Goal: Task Accomplishment & Management: Manage account settings

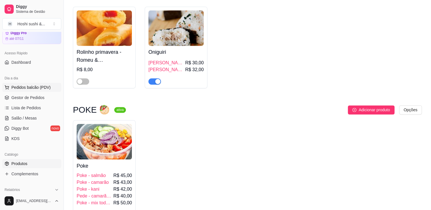
scroll to position [57, 0]
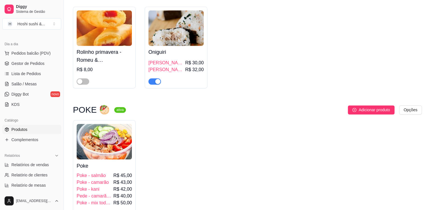
click at [29, 131] on link "Produtos" at bounding box center [31, 129] width 59 height 9
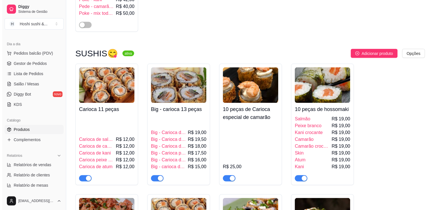
scroll to position [1112, 0]
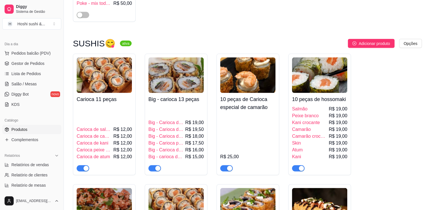
click at [301, 93] on img at bounding box center [319, 76] width 55 height 36
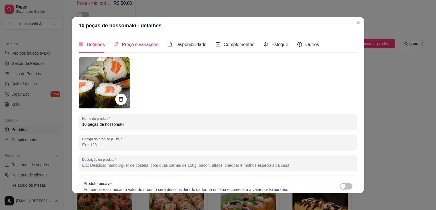
click at [137, 43] on span "Preço e variações" at bounding box center [140, 44] width 36 height 5
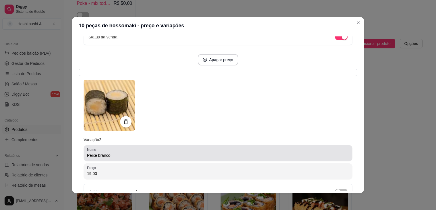
scroll to position [228, 0]
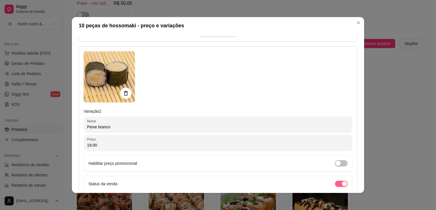
click at [335, 182] on span "button" at bounding box center [341, 184] width 13 height 6
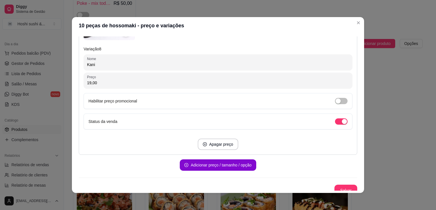
scroll to position [1346, 0]
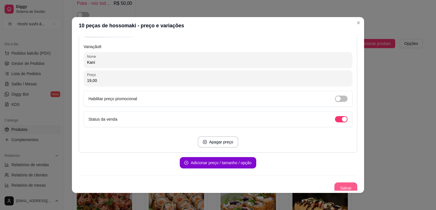
click at [335, 183] on button "Salvar" at bounding box center [345, 188] width 23 height 11
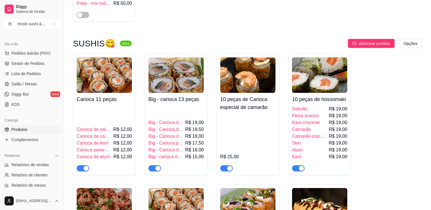
click at [185, 86] on img at bounding box center [175, 76] width 55 height 36
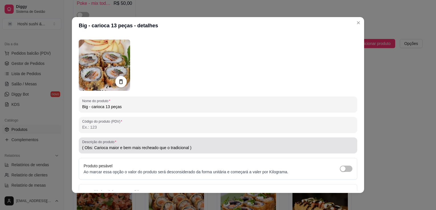
scroll to position [53, 0]
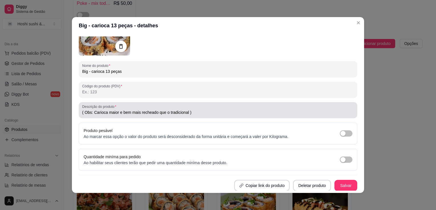
type input "( Obs: Carioca maior e bem mais recheado que o tradicional )"
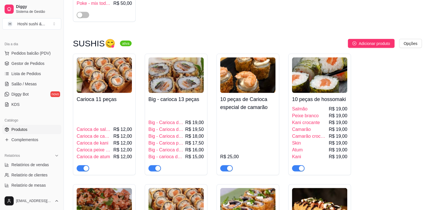
click at [105, 90] on img at bounding box center [104, 76] width 55 height 36
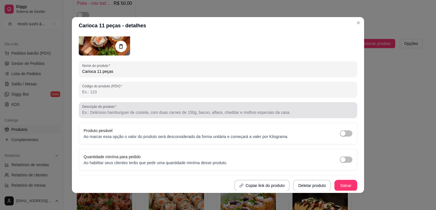
scroll to position [0, 0]
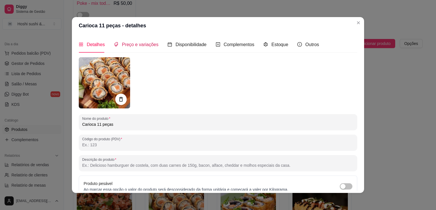
click at [146, 45] on span "Preço e variações" at bounding box center [140, 44] width 36 height 5
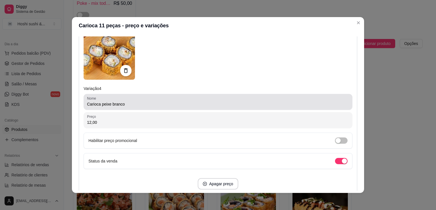
scroll to position [627, 0]
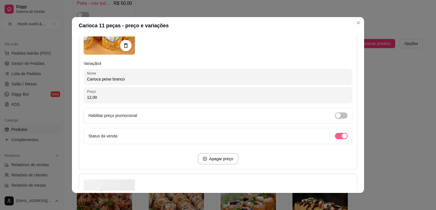
click at [335, 133] on span "button" at bounding box center [341, 136] width 13 height 6
click at [335, 135] on span "button" at bounding box center [341, 136] width 13 height 6
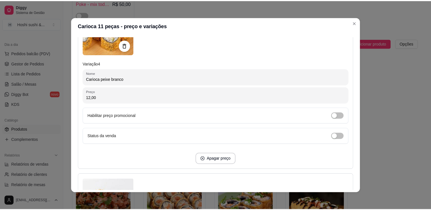
scroll to position [821, 0]
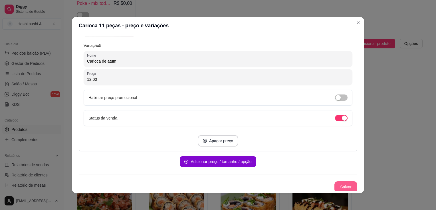
click at [345, 186] on button "Salvar" at bounding box center [345, 187] width 23 height 11
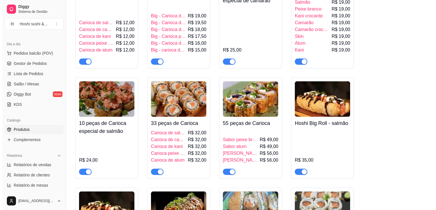
scroll to position [1226, 0]
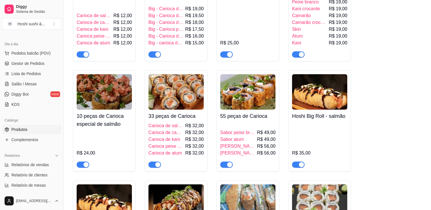
click at [162, 103] on img at bounding box center [175, 92] width 55 height 36
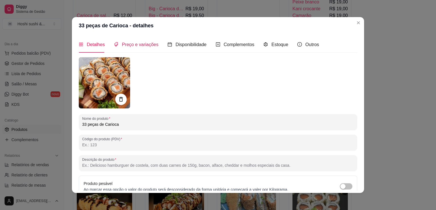
click at [138, 44] on span "Preço e variações" at bounding box center [140, 44] width 36 height 5
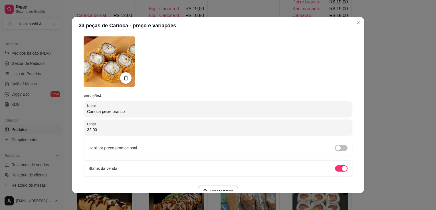
scroll to position [599, 0]
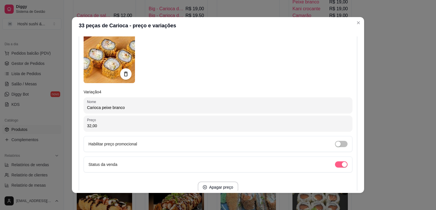
click at [335, 163] on span "button" at bounding box center [341, 165] width 13 height 6
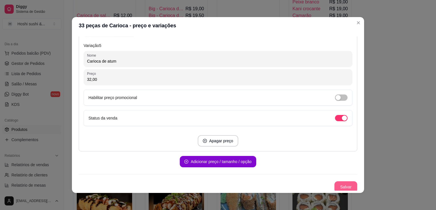
click at [343, 186] on button "Salvar" at bounding box center [345, 187] width 23 height 11
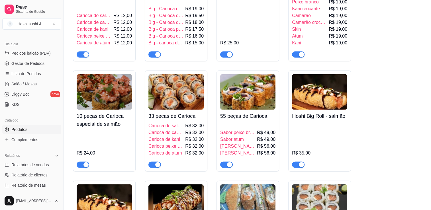
click at [251, 109] on img at bounding box center [247, 92] width 55 height 36
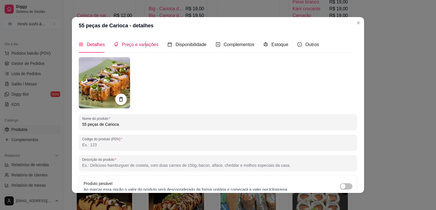
click at [142, 45] on span "Preço e variações" at bounding box center [140, 44] width 36 height 5
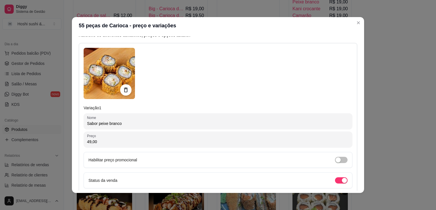
scroll to position [57, 0]
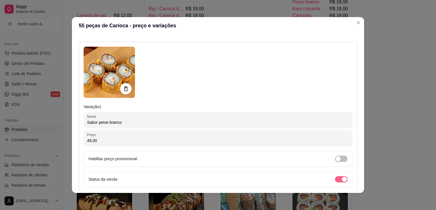
click at [341, 180] on div "button" at bounding box center [343, 179] width 5 height 5
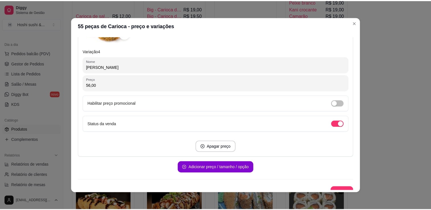
scroll to position [645, 0]
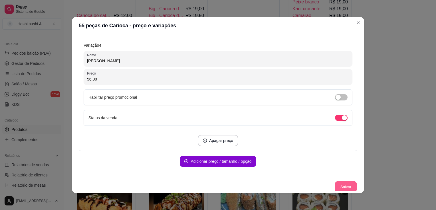
click at [342, 184] on button "Salvar" at bounding box center [345, 187] width 22 height 11
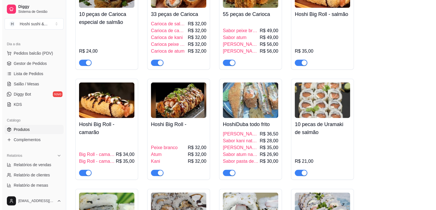
scroll to position [1340, 0]
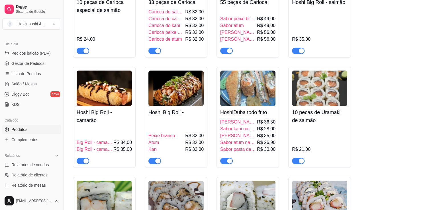
click at [186, 146] on div "Atum R$ 32,00" at bounding box center [175, 142] width 55 height 7
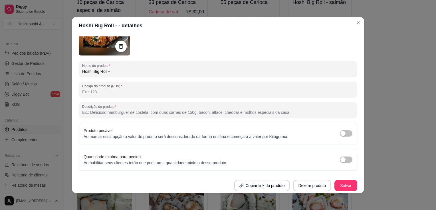
scroll to position [0, 0]
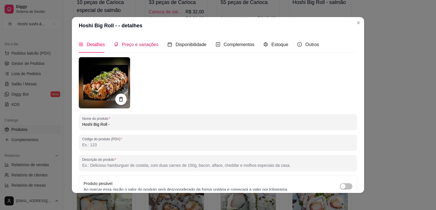
click at [135, 44] on span "Preço e variações" at bounding box center [140, 44] width 36 height 5
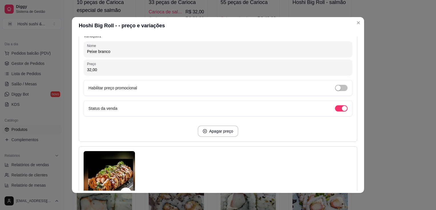
scroll to position [99, 0]
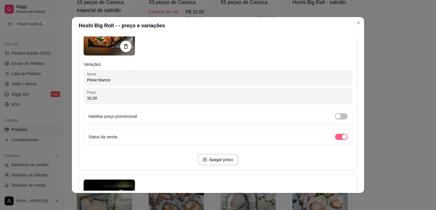
click at [341, 138] on div "button" at bounding box center [343, 137] width 5 height 5
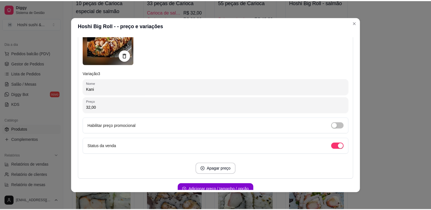
scroll to position [470, 0]
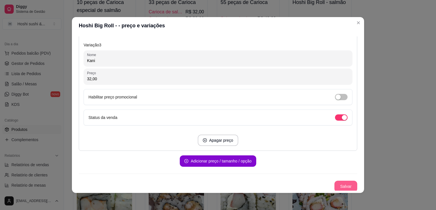
click at [336, 184] on button "Salvar" at bounding box center [345, 186] width 23 height 11
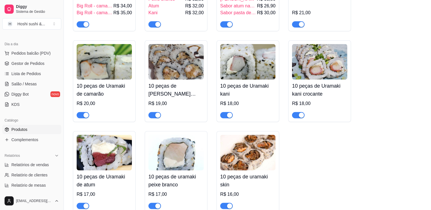
scroll to position [1539, 0]
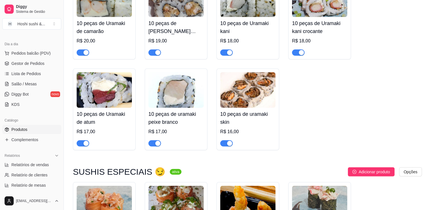
click at [152, 147] on span "button" at bounding box center [154, 144] width 13 height 6
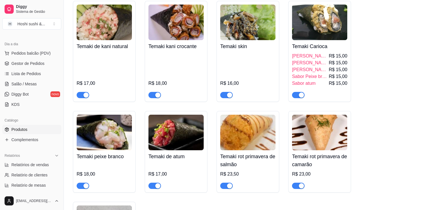
scroll to position [2166, 0]
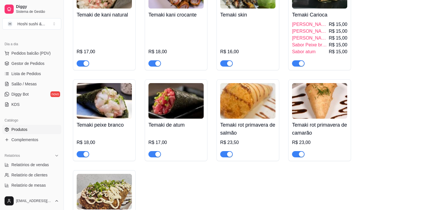
drag, startPoint x: 82, startPoint y: 159, endPoint x: 84, endPoint y: 157, distance: 3.0
click at [82, 158] on span "button" at bounding box center [83, 154] width 13 height 6
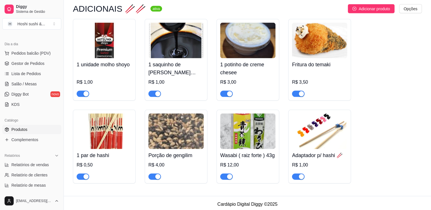
scroll to position [3382, 0]
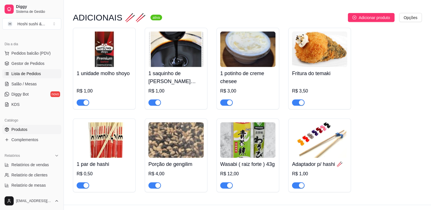
click at [22, 75] on span "Lista de Pedidos" at bounding box center [26, 74] width 30 height 6
